Goal: Browse casually: Explore the website without a specific task or goal

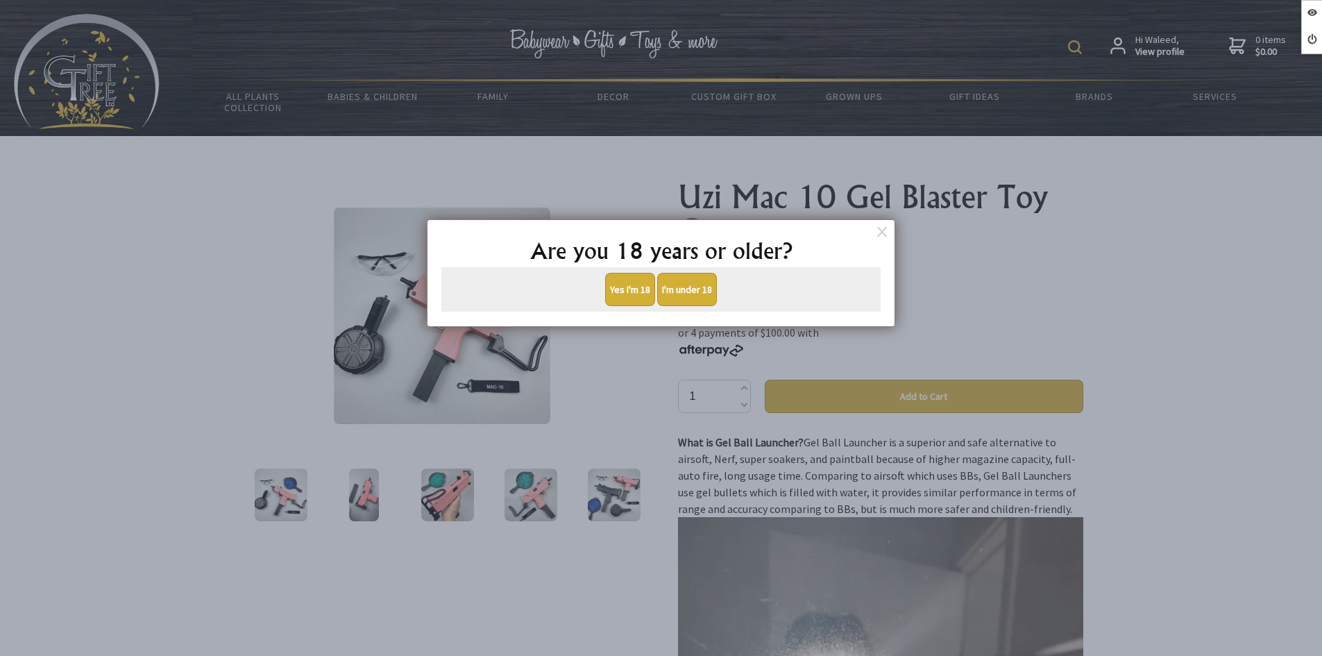
drag, startPoint x: 0, startPoint y: 0, endPoint x: 639, endPoint y: 290, distance: 701.5
click at [639, 290] on button "Yes I'm 18" at bounding box center [630, 289] width 50 height 33
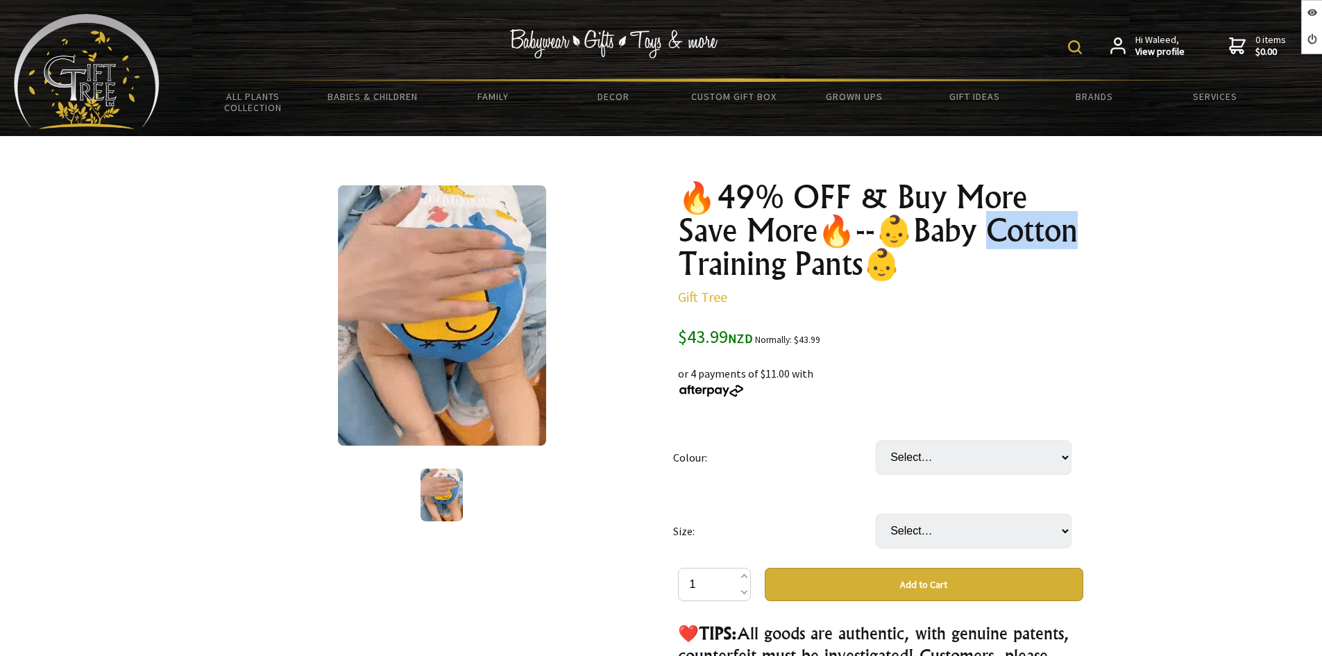
drag, startPoint x: 766, startPoint y: 267, endPoint x: 685, endPoint y: 266, distance: 81.2
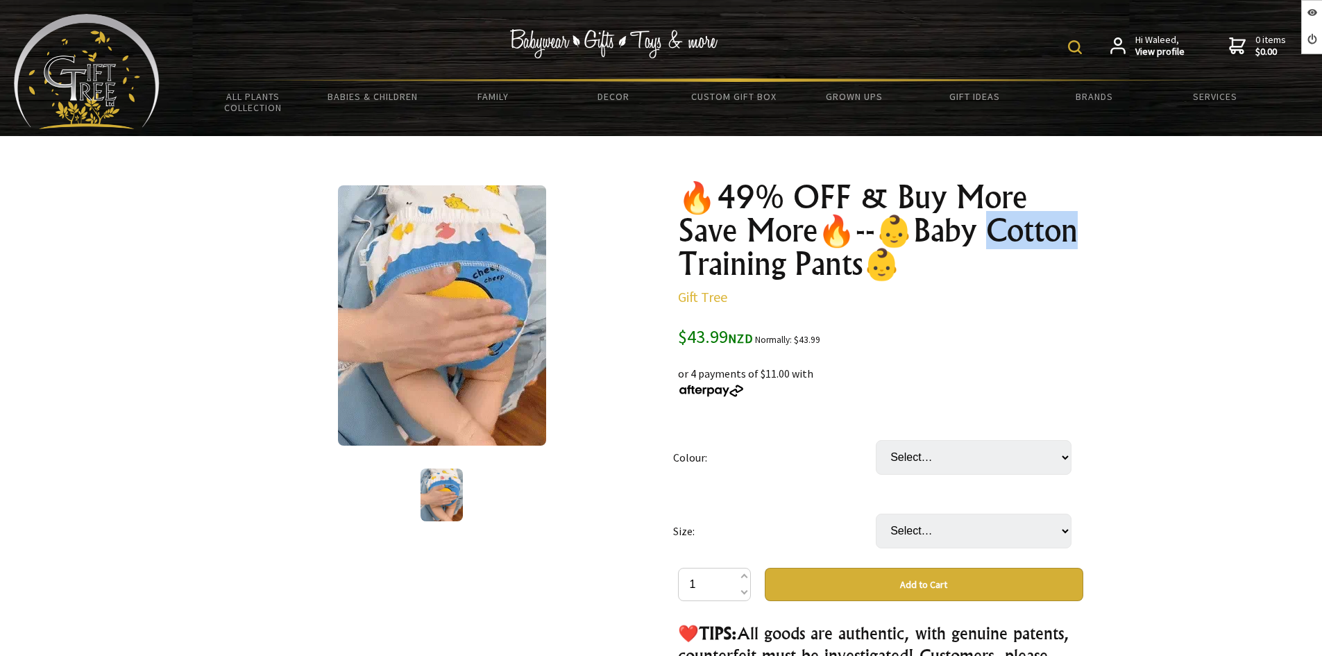
click at [685, 266] on h1 "🔥49% OFF & Buy More Save More🔥--👶Baby Cotton Training Pants👶" at bounding box center [880, 230] width 405 height 100
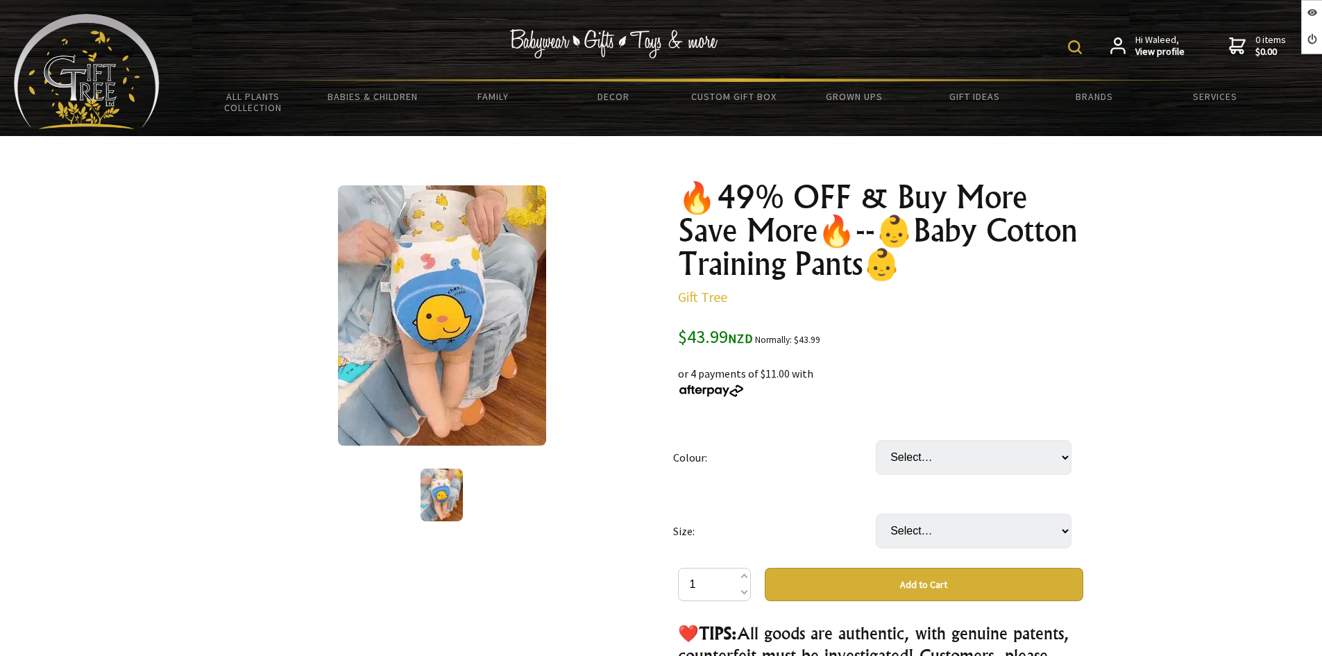
click at [910, 204] on h1 "🔥49% OFF & Buy More Save More🔥--👶Baby Cotton Training Pants👶" at bounding box center [880, 230] width 405 height 100
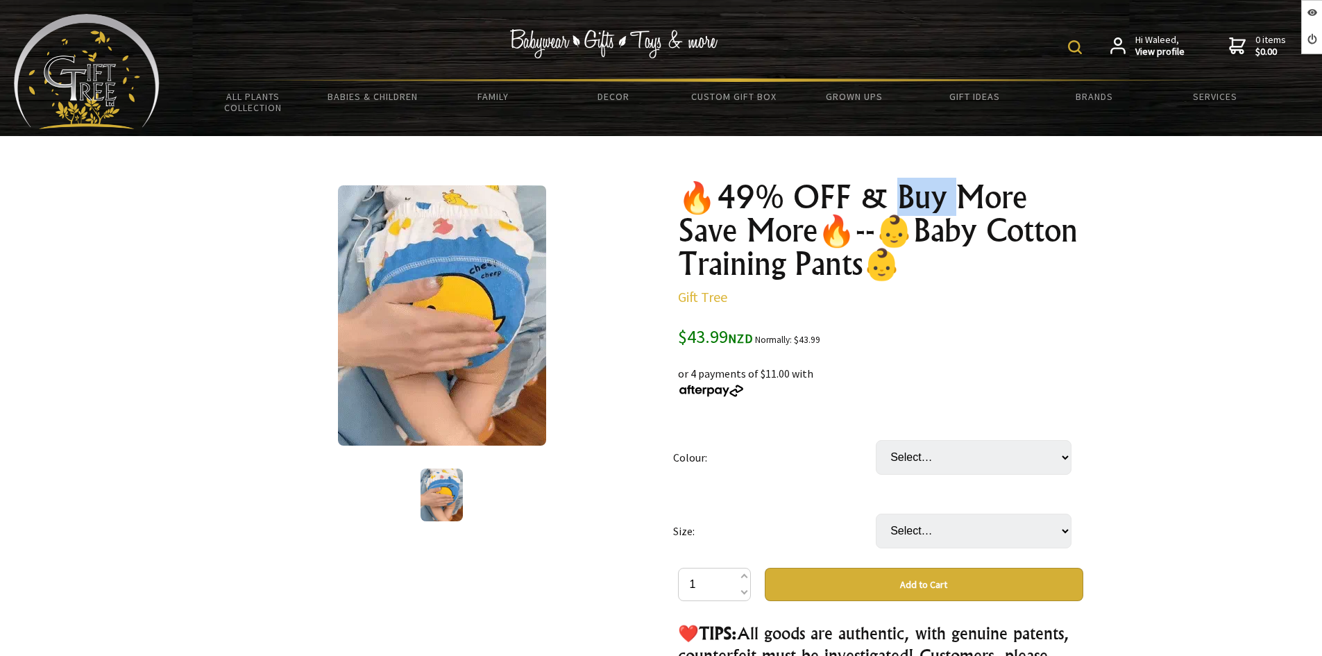
click at [910, 204] on h1 "🔥49% OFF & Buy More Save More🔥--👶Baby Cotton Training Pants👶" at bounding box center [880, 230] width 405 height 100
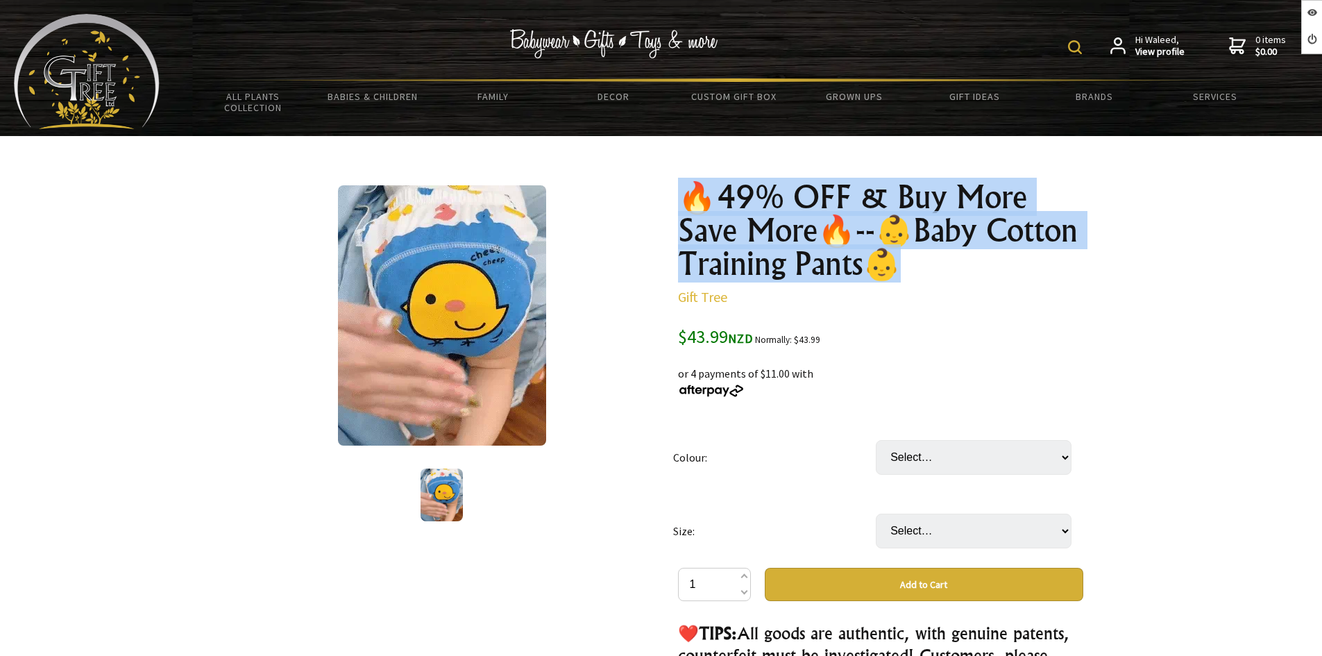
click at [910, 204] on h1 "🔥49% OFF & Buy More Save More🔥--👶Baby Cotton Training Pants👶" at bounding box center [880, 230] width 405 height 100
